Goal: Task Accomplishment & Management: Use online tool/utility

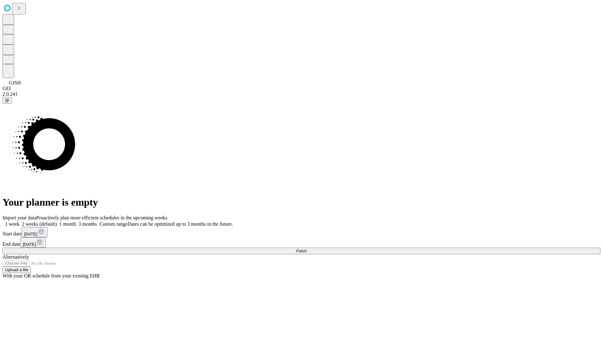
click at [307, 249] on span "Fetch" at bounding box center [301, 251] width 10 height 5
